Goal: Find specific page/section: Find specific page/section

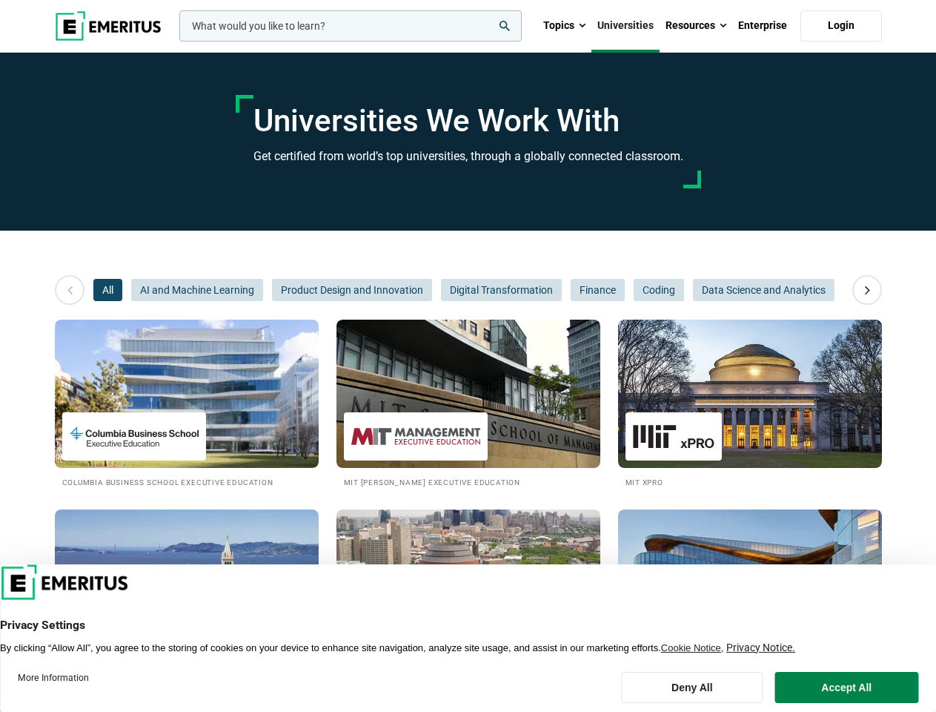
click at [351, 26] on input "woocommerce-product-search-field-0" at bounding box center [350, 25] width 343 height 31
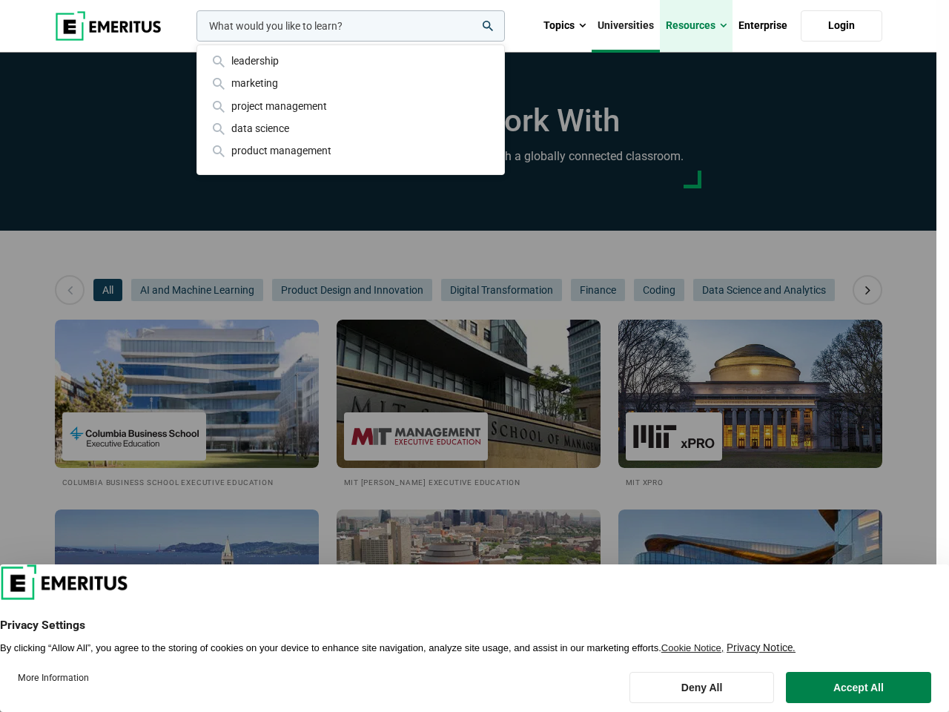
click at [696, 26] on link "Resources" at bounding box center [696, 26] width 73 height 52
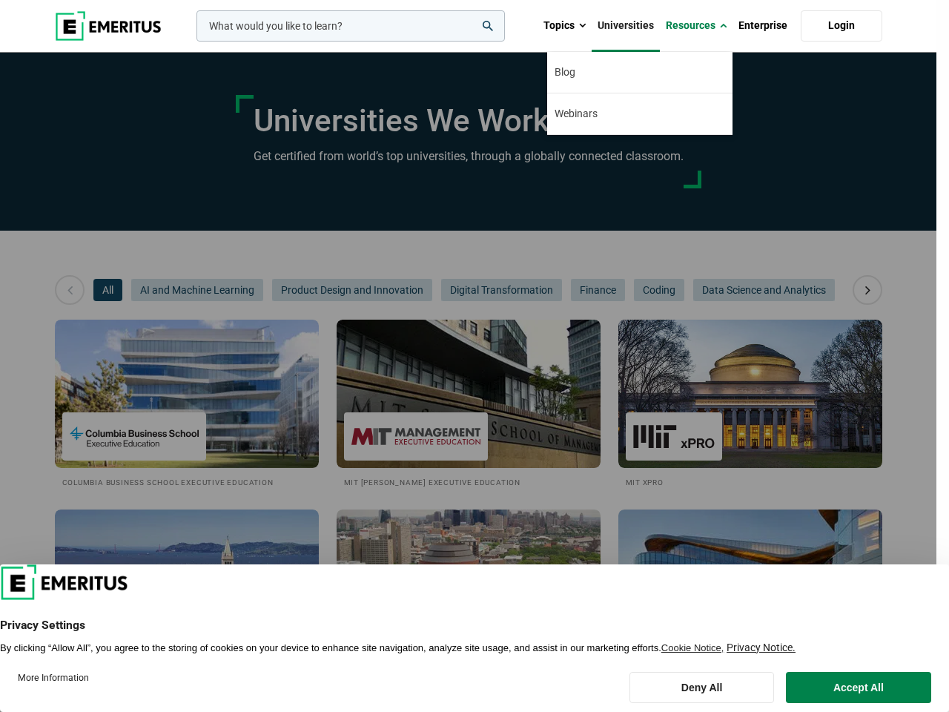
click at [194, 42] on div "leadership marketing project management data science product management" at bounding box center [349, 25] width 311 height 31
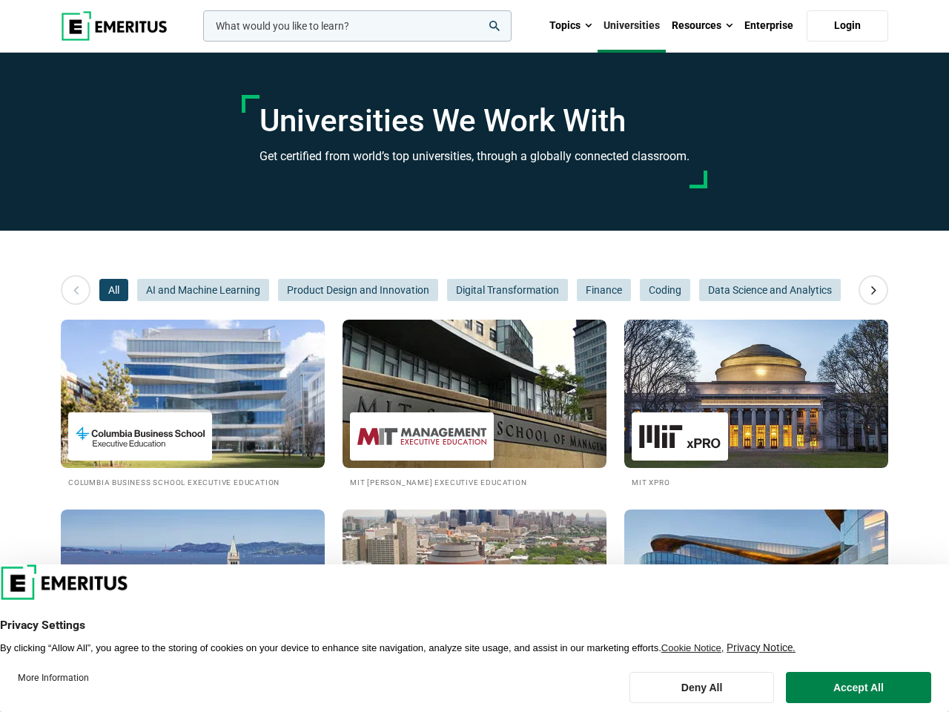
click at [868, 290] on icon at bounding box center [874, 290] width 26 height 27
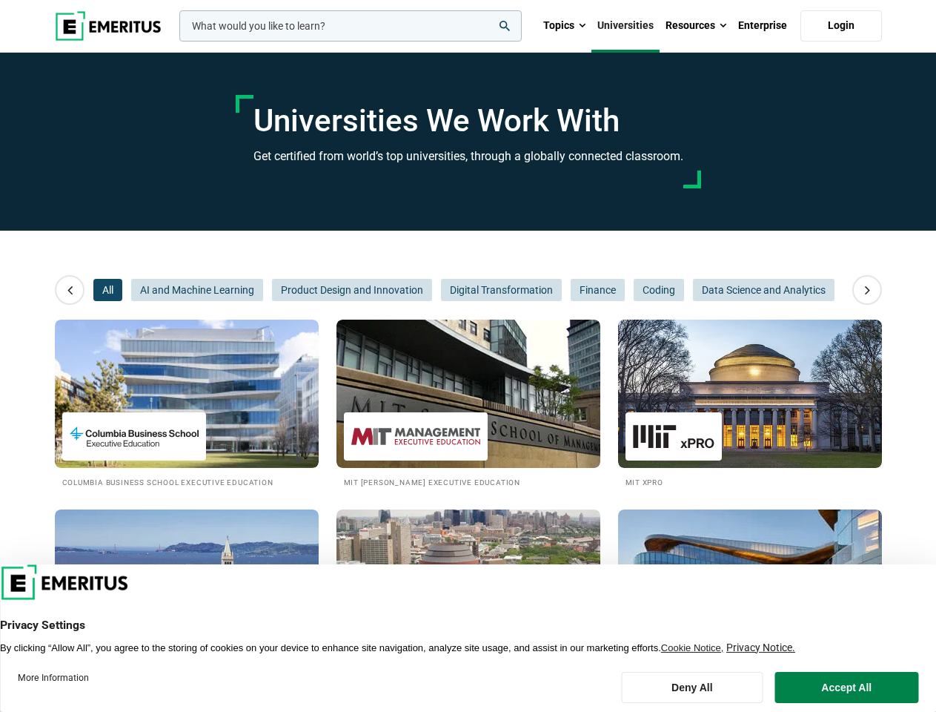
click at [108, 290] on div "All AI and Machine Learning Product Design and Innovation Digital Transformatio…" at bounding box center [468, 290] width 750 height 22
click at [272, 290] on span "Product Design and Innovation" at bounding box center [352, 290] width 160 height 22
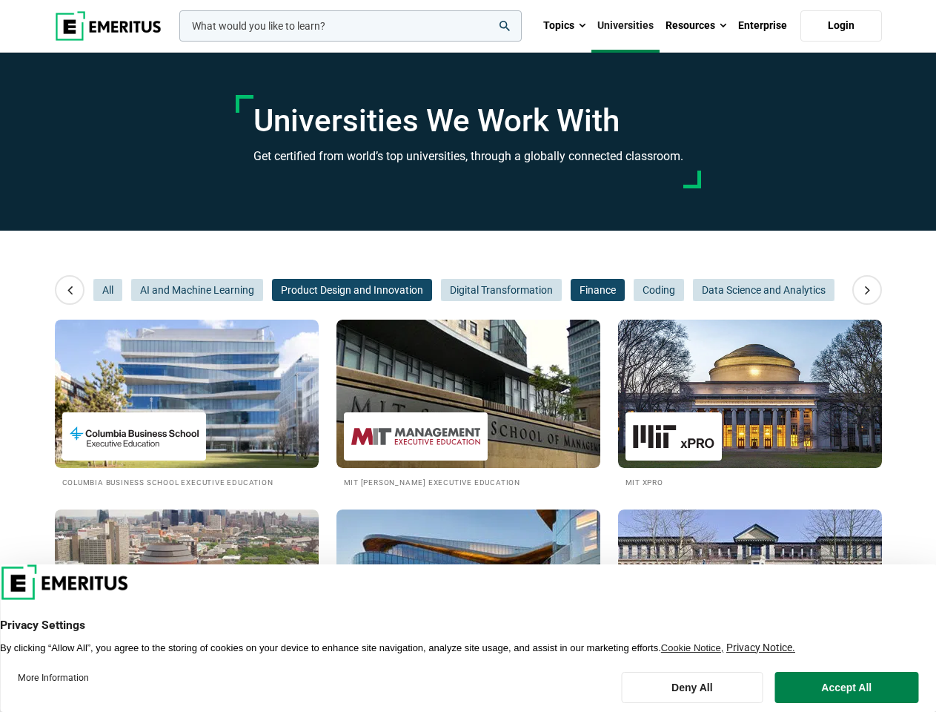
click at [571, 290] on span "Finance" at bounding box center [598, 290] width 54 height 22
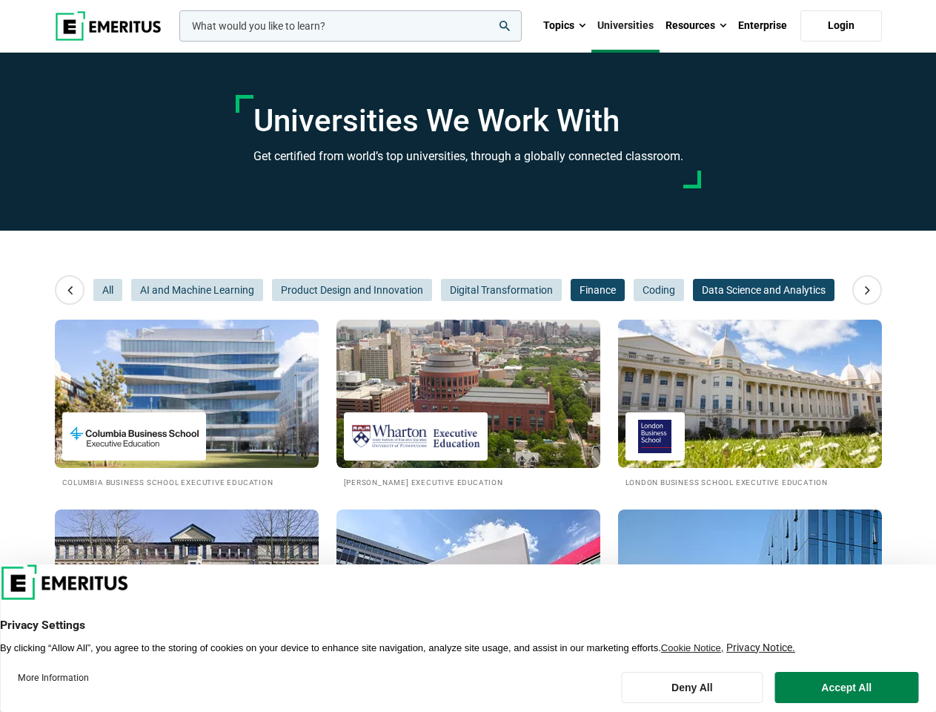
click at [693, 290] on span "Data Science and Analytics" at bounding box center [764, 290] width 142 height 22
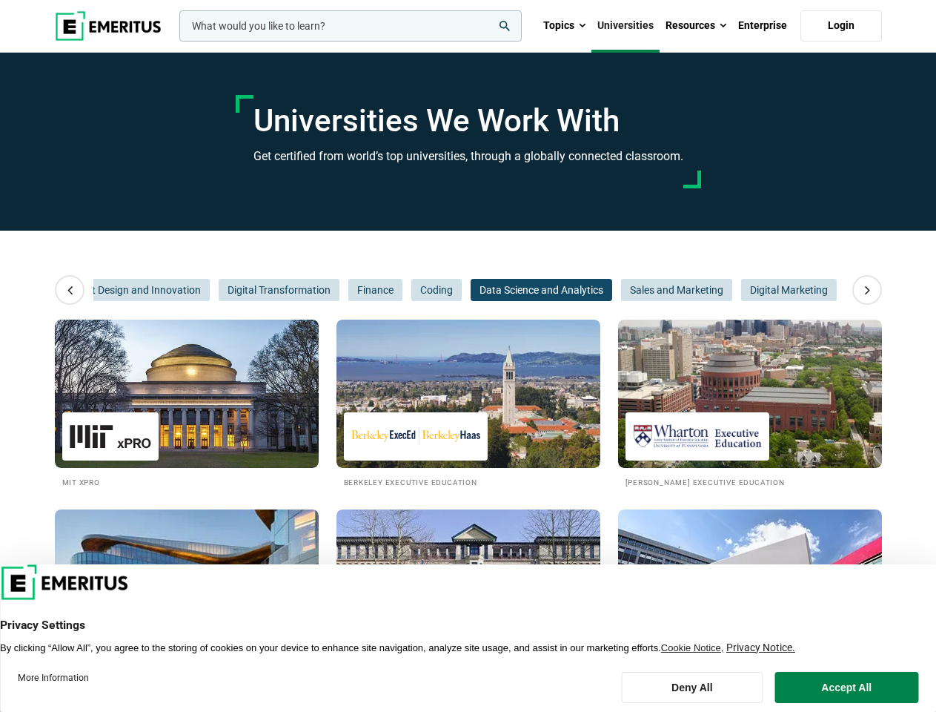
click at [597, 290] on span "Data Science and Analytics" at bounding box center [542, 290] width 142 height 22
click at [658, 290] on span "Sales and Marketing" at bounding box center [676, 290] width 111 height 22
